Goal: Find contact information: Find contact information

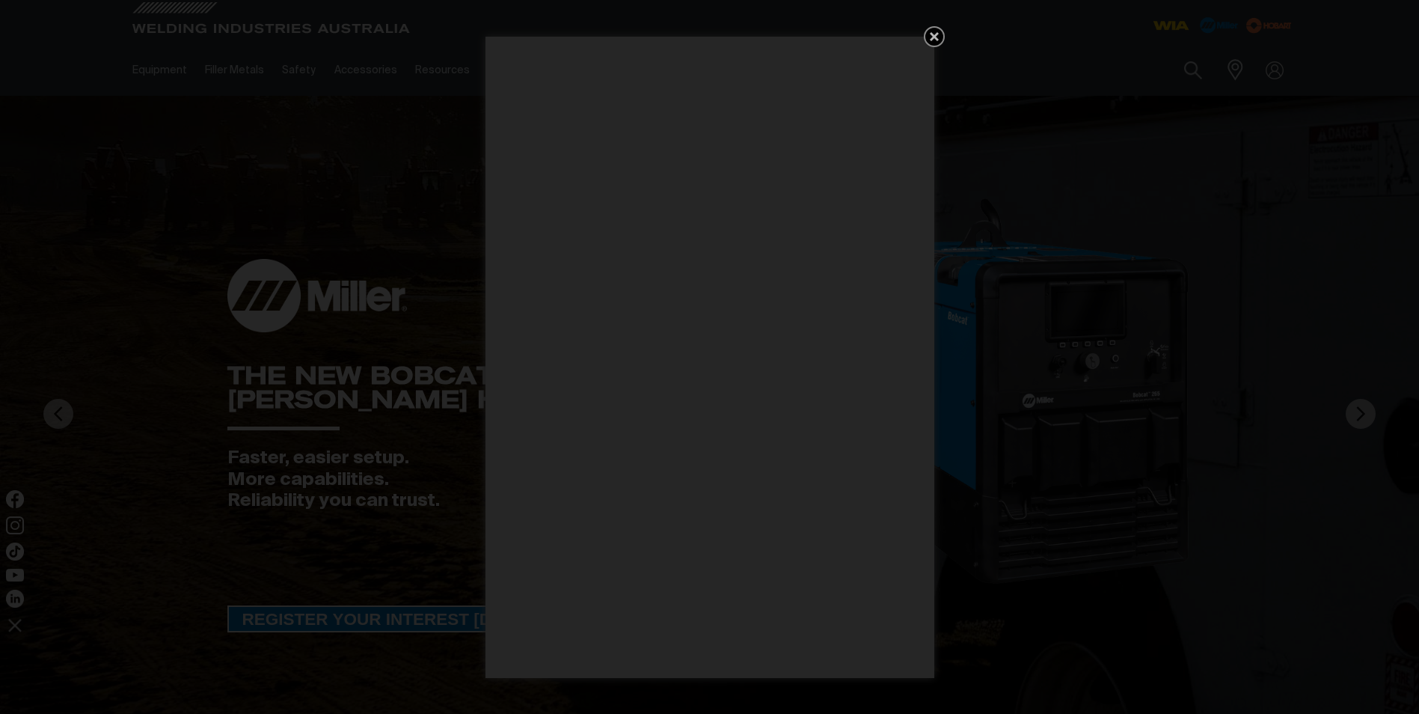
click at [935, 34] on icon "Get 5 WIA Welding Guides Free!" at bounding box center [934, 36] width 9 height 9
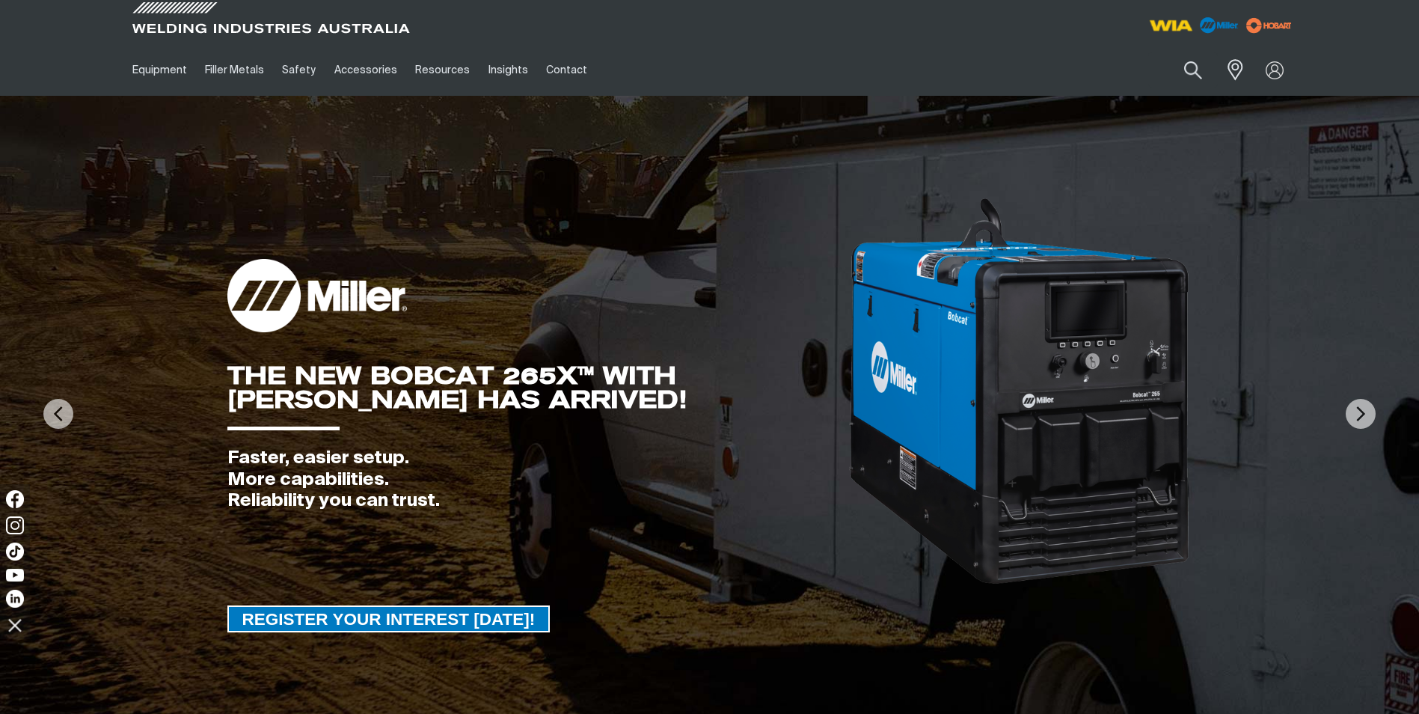
click at [1174, 28] on img at bounding box center [1170, 25] width 55 height 27
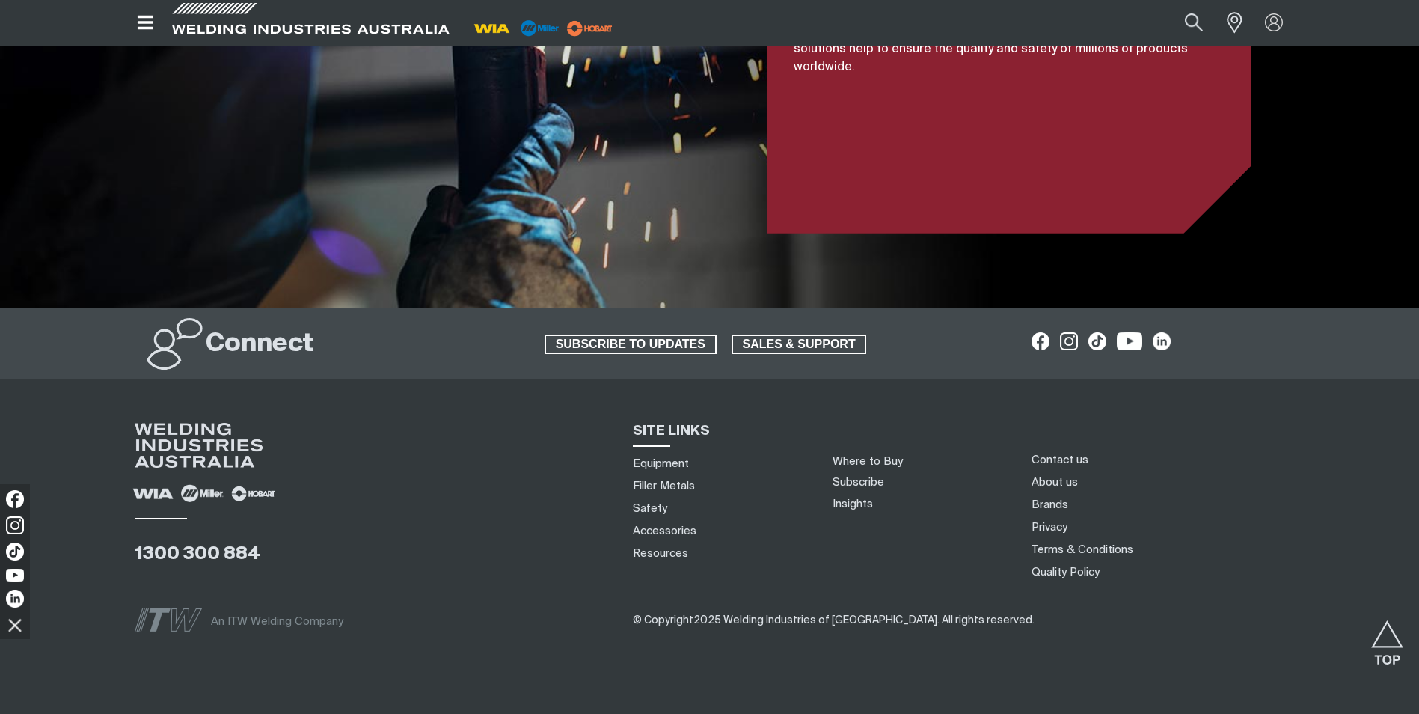
scroll to position [3528, 0]
click at [1041, 474] on link "About us" at bounding box center [1055, 482] width 46 height 16
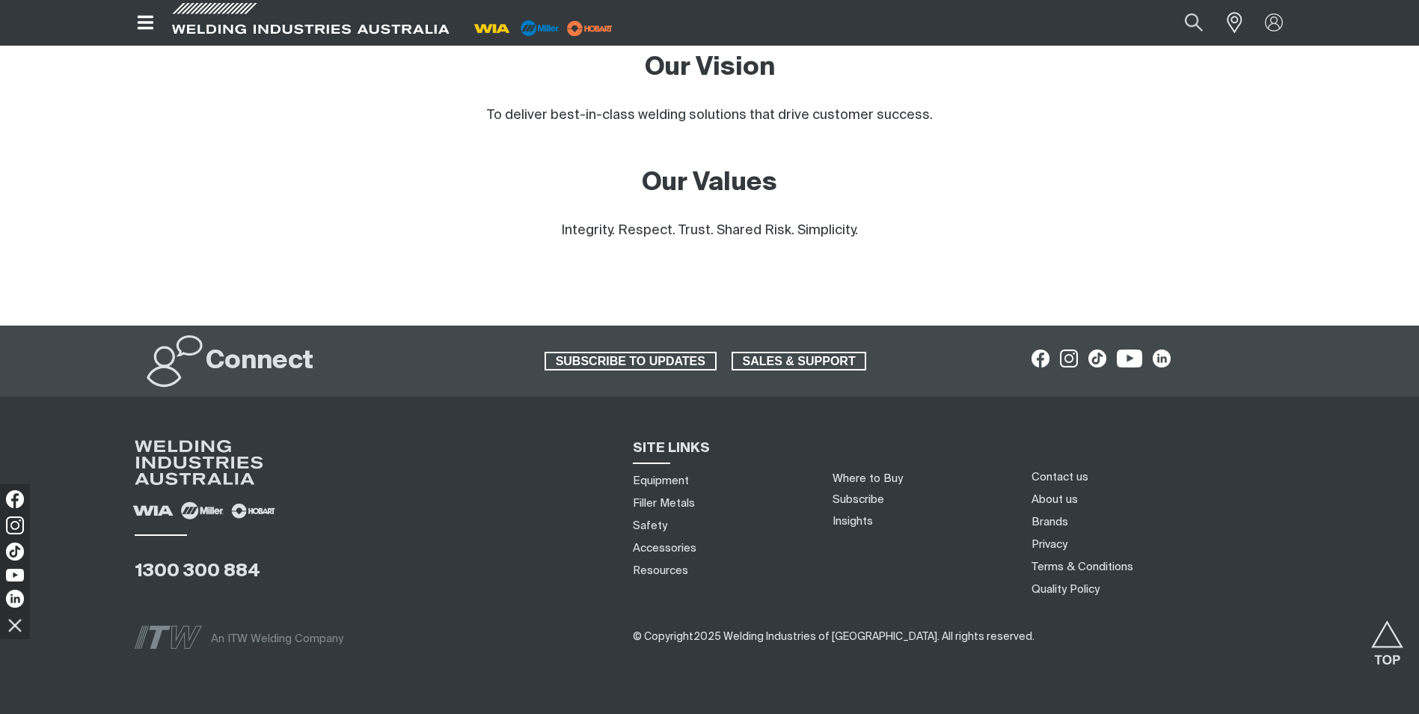
scroll to position [1313, 0]
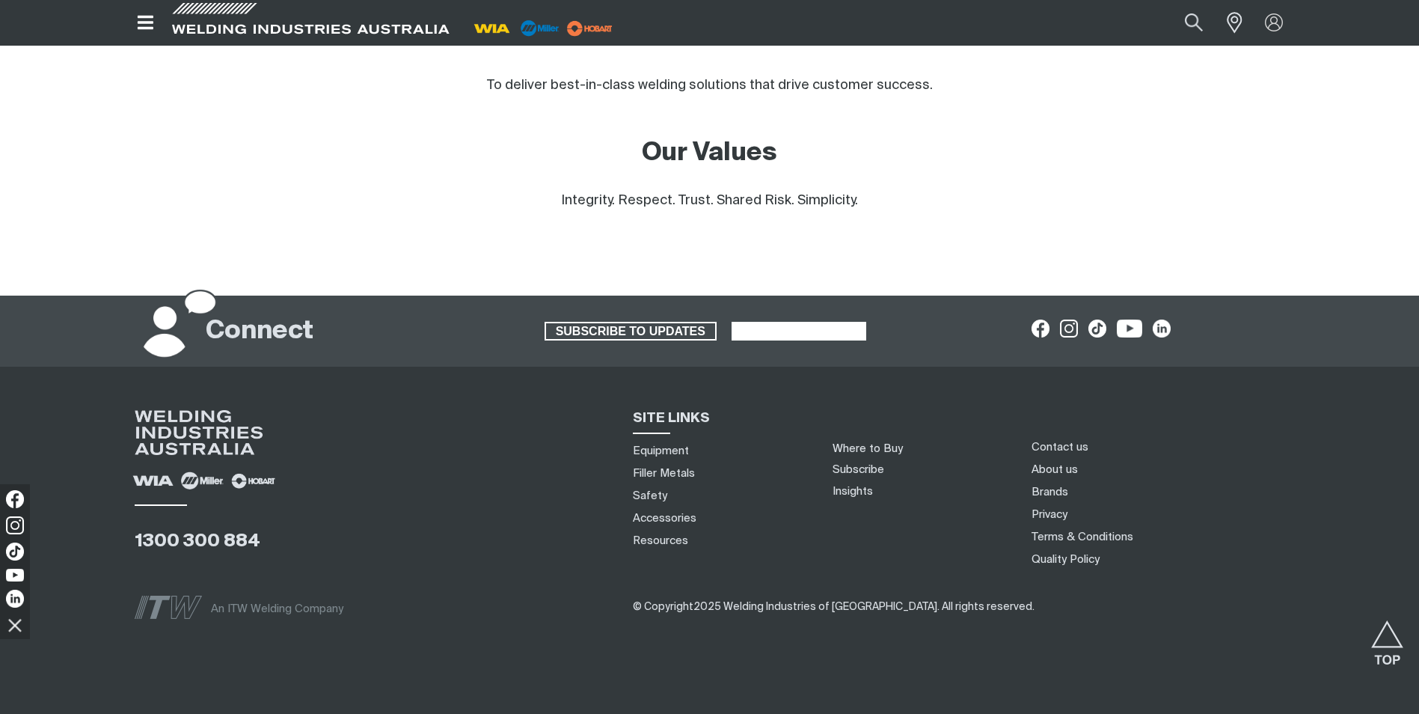
click at [806, 322] on span "SALES & SUPPORT" at bounding box center [799, 331] width 132 height 19
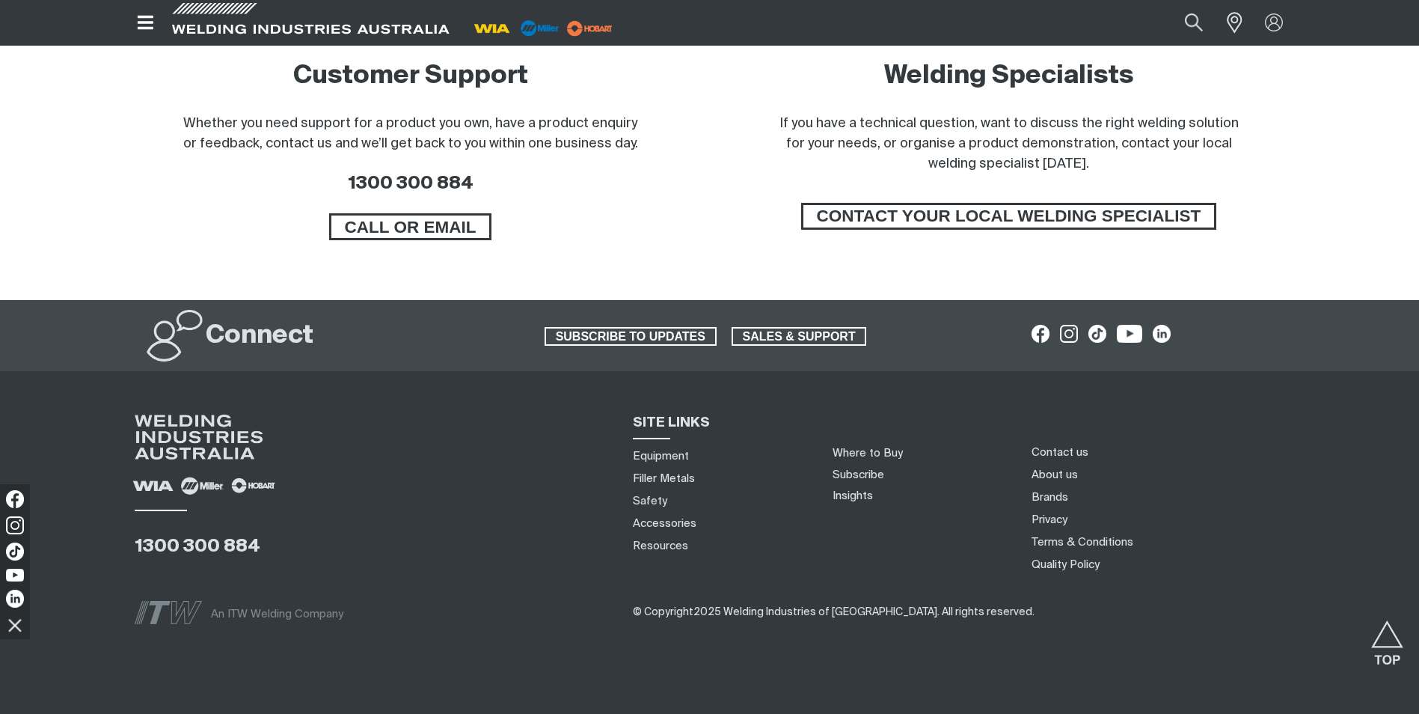
scroll to position [1236, 0]
